Goal: Transaction & Acquisition: Purchase product/service

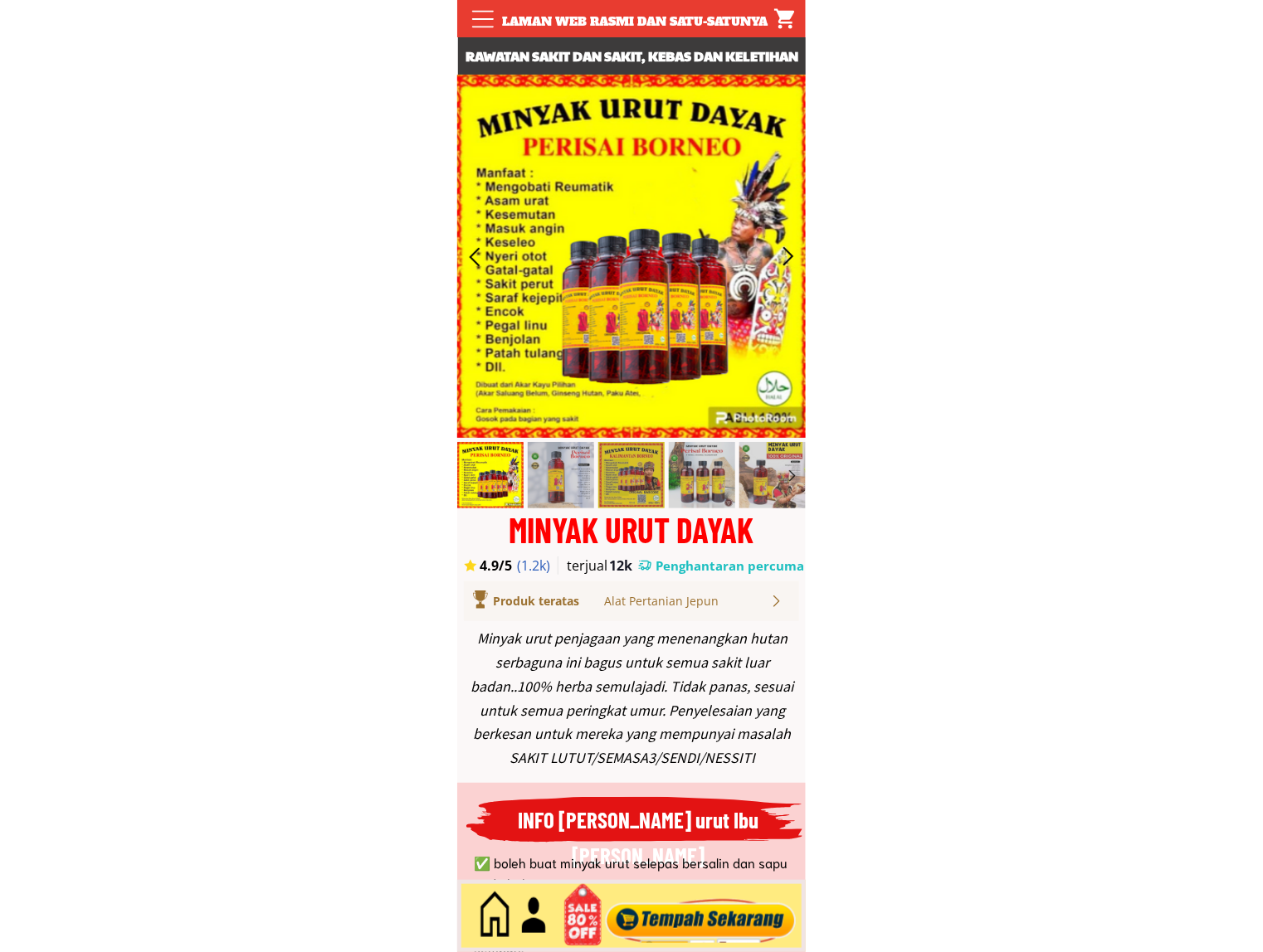
click at [719, 911] on div at bounding box center [701, 916] width 201 height 55
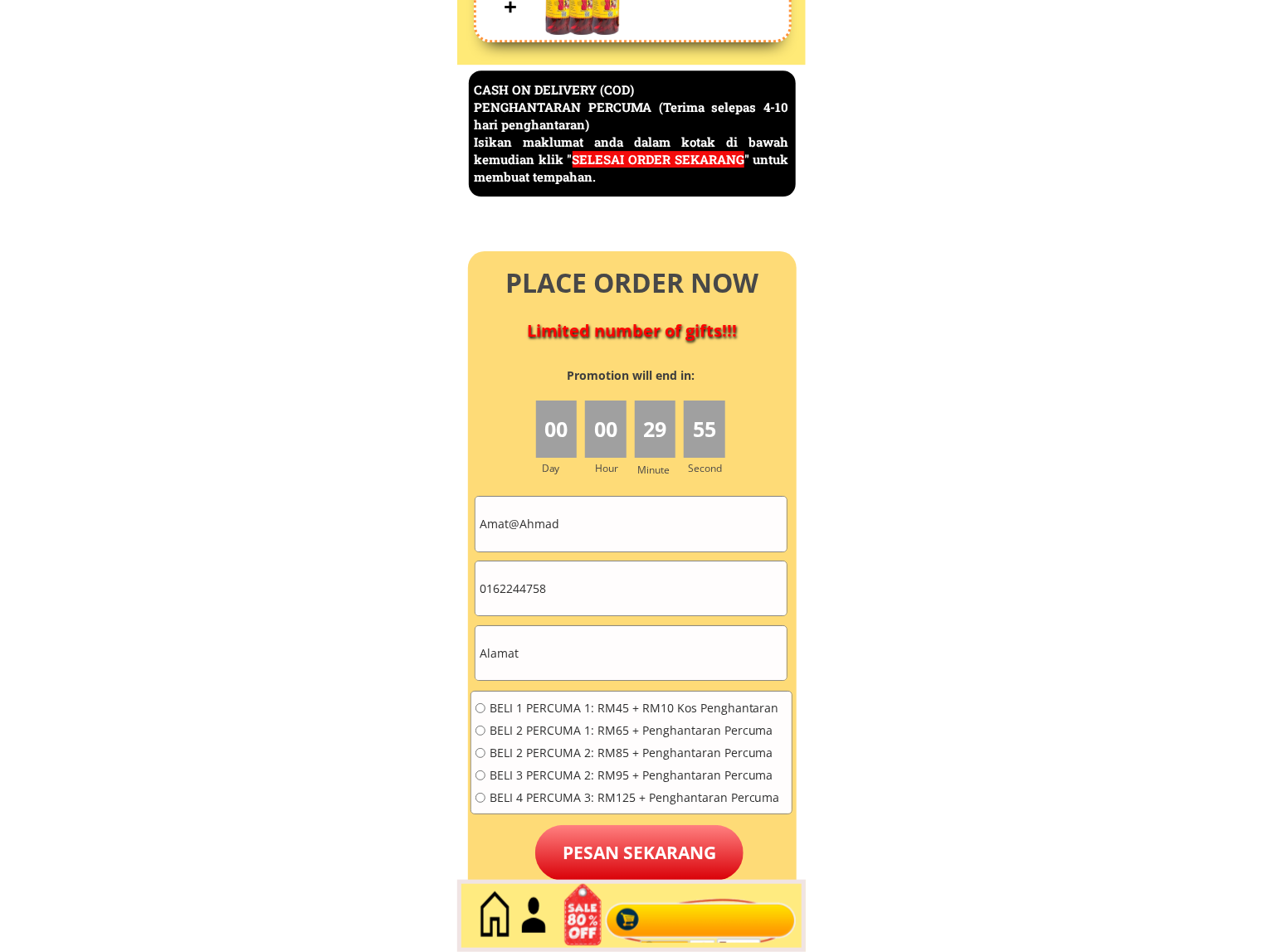
scroll to position [7196, 0]
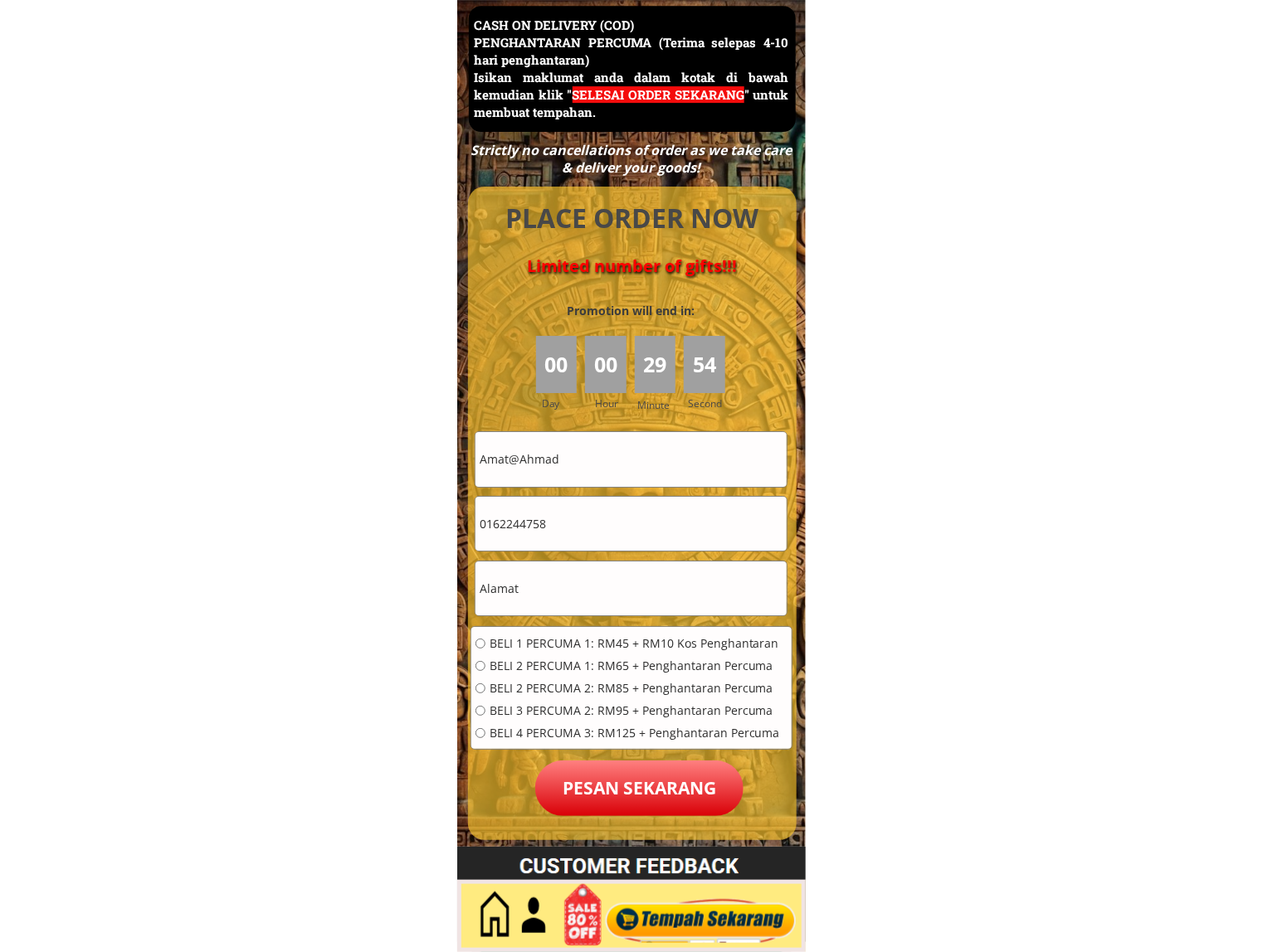
click at [624, 457] on input "Amat@Ahmad" at bounding box center [631, 459] width 311 height 54
drag, startPoint x: 624, startPoint y: 457, endPoint x: 639, endPoint y: 413, distance: 46.5
click at [624, 458] on input "Amat@Ahmad" at bounding box center [631, 459] width 311 height 54
paste input "Junaydi bin salai salai"
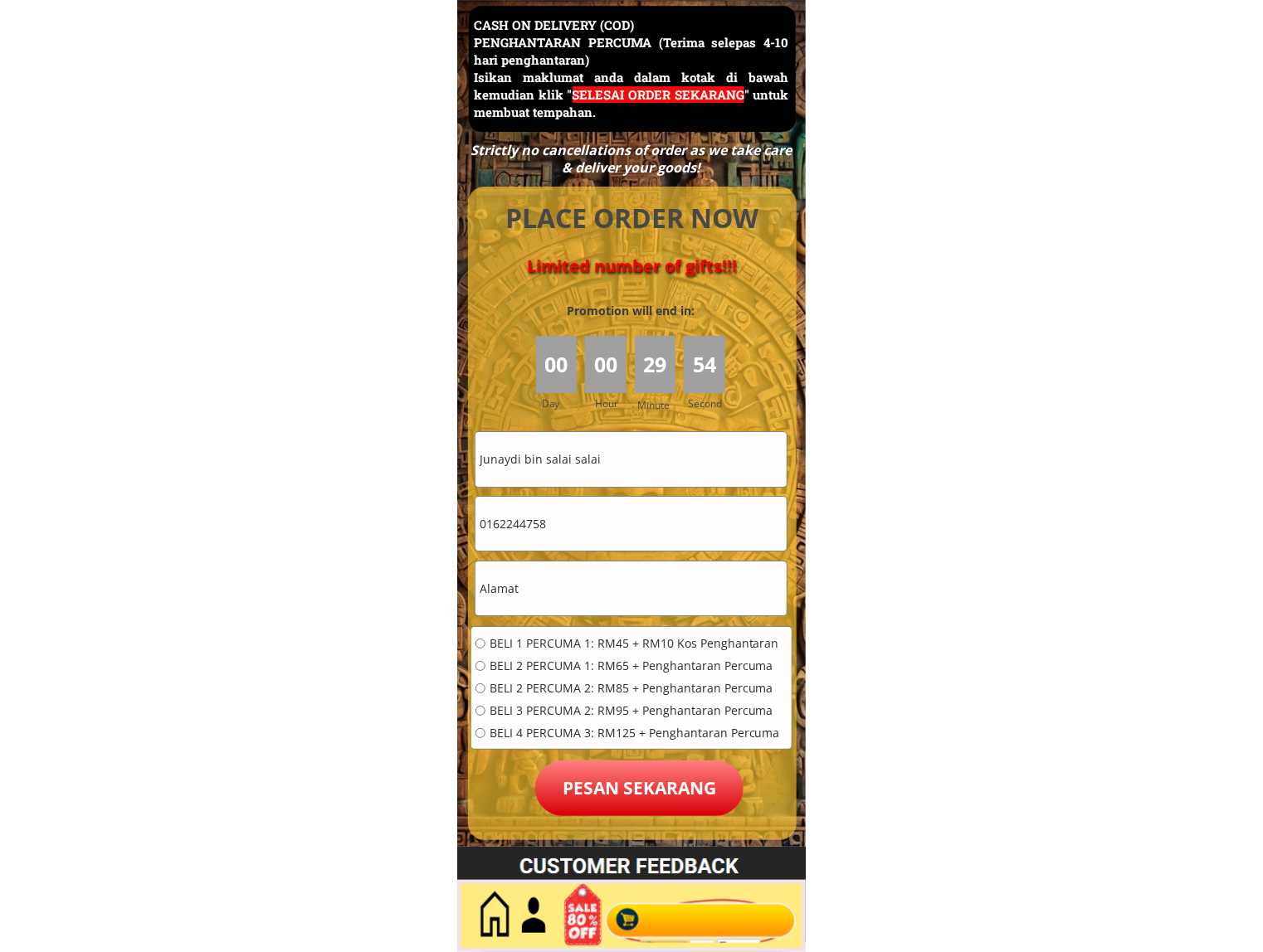
type input "Junaydi bin salai salai"
click at [602, 524] on input "0162244758" at bounding box center [631, 524] width 311 height 54
click at [600, 528] on input "0162244758" at bounding box center [631, 524] width 311 height 54
paste input "60194220700"
click at [490, 531] on input "60194220700" at bounding box center [631, 524] width 311 height 54
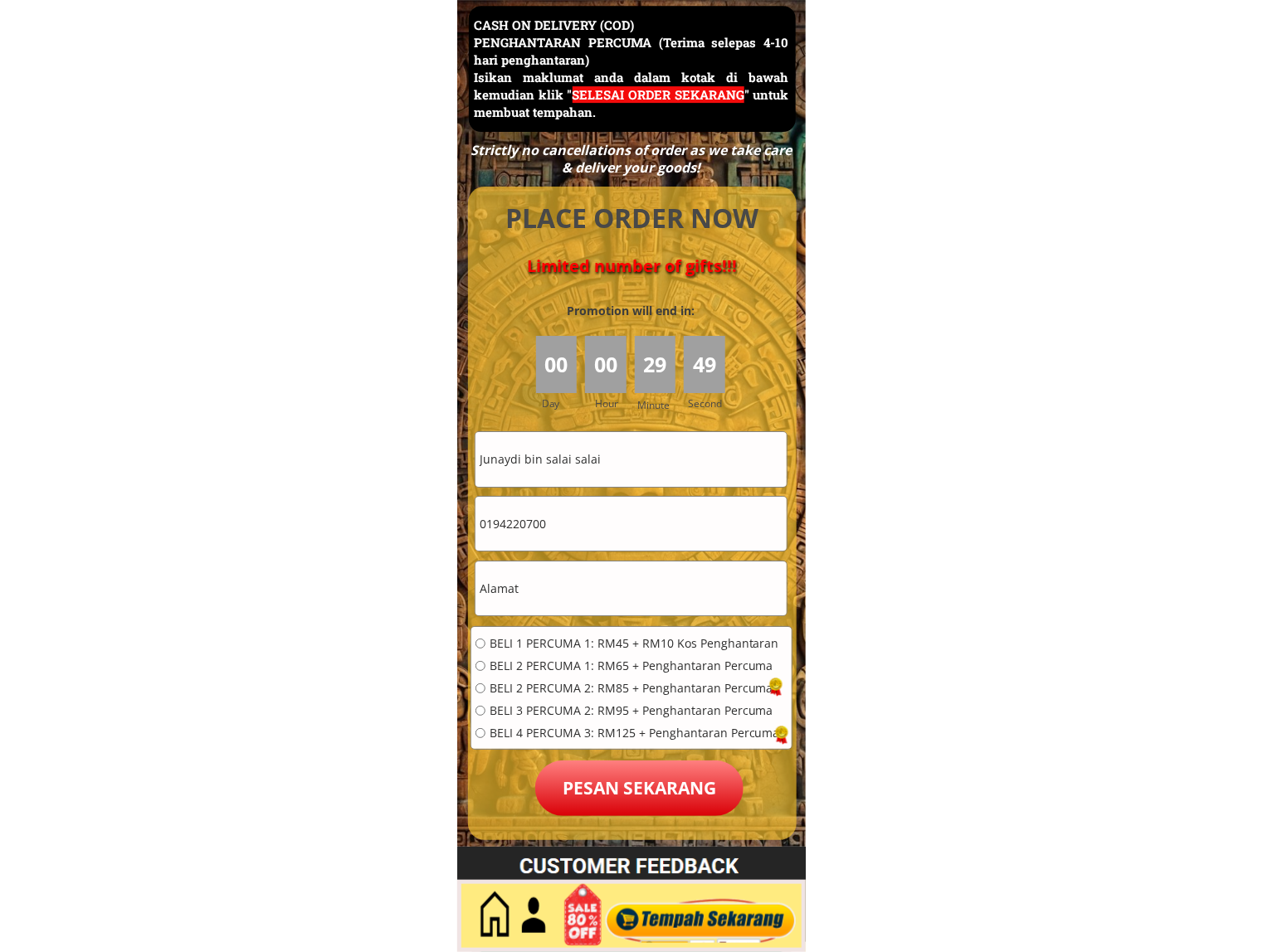
type input "0194220700"
click at [612, 578] on input "text" at bounding box center [631, 588] width 311 height 54
paste input "62 Laluan Puncak Jelapang 16 Puncak Jelapang Maju Ipoh"
type input "62 Laluan Puncak Jelapang 16 Puncak Jelapang Maju Ipoh"
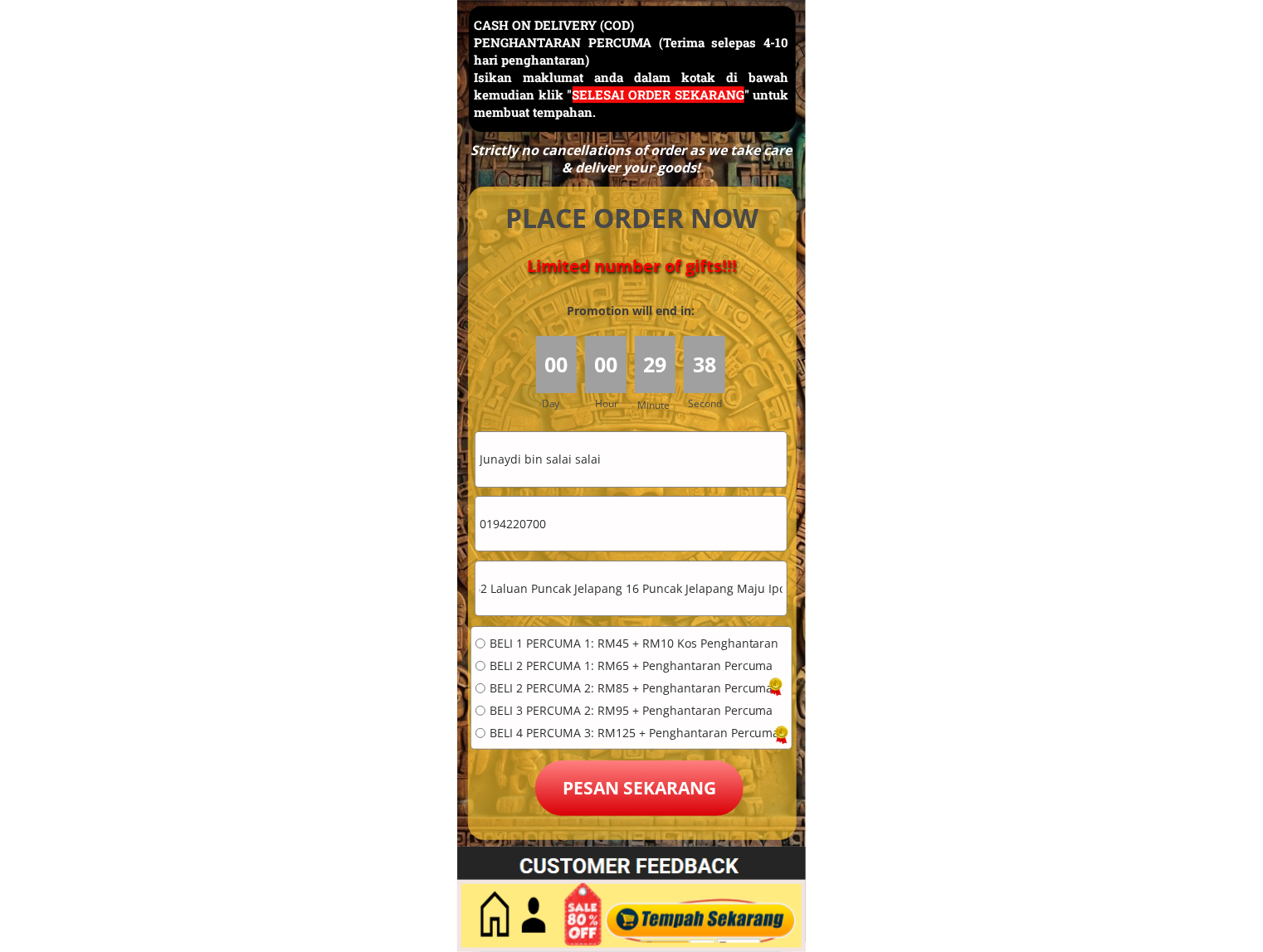
scroll to position [0, 0]
click at [534, 643] on span "BELI 1 PERCUMA 1: RM45 + RM10 Kos Penghantaran" at bounding box center [635, 643] width 291 height 12
radio input "true"
click at [595, 788] on p "Pesan sekarang" at bounding box center [640, 788] width 208 height 56
